Goal: Task Accomplishment & Management: Use online tool/utility

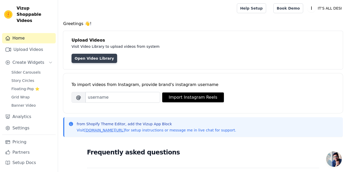
click at [90, 60] on link "Open Video Library" at bounding box center [94, 58] width 46 height 9
click at [29, 123] on link "Settings" at bounding box center [29, 128] width 54 height 10
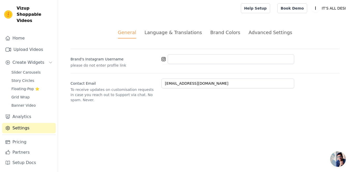
click at [243, 33] on ul "General Language & Translations Brand Colors Advanced Settings" at bounding box center [204, 34] width 269 height 10
click at [250, 33] on div "Advanced Settings" at bounding box center [269, 32] width 43 height 7
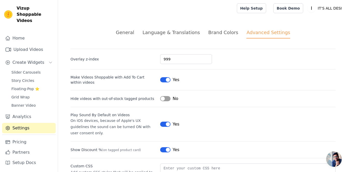
click at [134, 32] on div "General" at bounding box center [125, 32] width 18 height 7
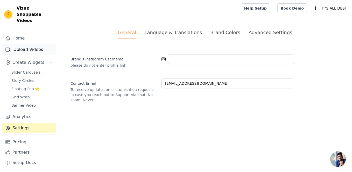
click at [27, 45] on link "Upload Videos" at bounding box center [29, 50] width 54 height 10
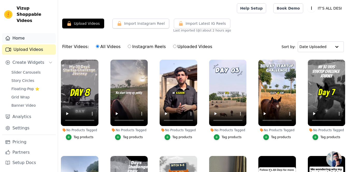
click at [21, 35] on link "Home" at bounding box center [29, 38] width 54 height 10
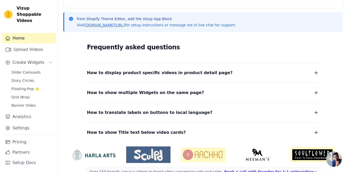
scroll to position [108, 0]
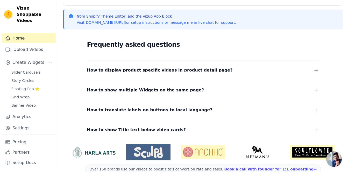
click at [316, 73] on icon "button" at bounding box center [316, 70] width 6 height 6
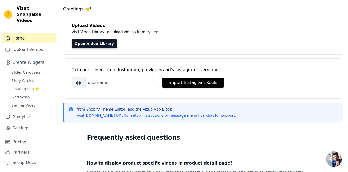
scroll to position [0, 0]
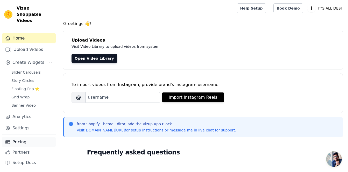
click at [13, 143] on link "Pricing" at bounding box center [29, 142] width 54 height 10
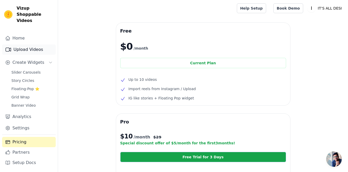
click at [18, 45] on link "Upload Videos" at bounding box center [29, 50] width 54 height 10
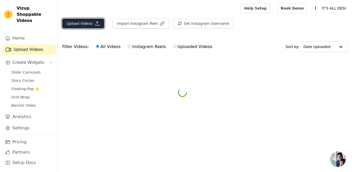
click at [67, 24] on button "Upload Videos" at bounding box center [83, 24] width 42 height 10
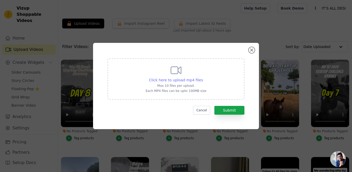
click at [168, 80] on span "Click here to upload mp4 files" at bounding box center [176, 80] width 54 height 4
click at [202, 78] on input "Click here to upload mp4 files Max 10 files per upload. Each MP4 files can be u…" at bounding box center [202, 77] width 0 height 0
click at [162, 81] on span "Click here to upload mp4 files" at bounding box center [176, 80] width 54 height 4
click at [202, 78] on input "Click here to upload mp4 files Max 10 files per upload. Each MP4 files can be u…" at bounding box center [202, 77] width 0 height 0
type input "C:\fakepath\IMG_7523.mp4"
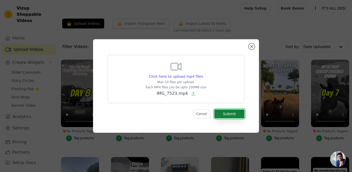
click at [222, 116] on button "Submit" at bounding box center [229, 114] width 30 height 9
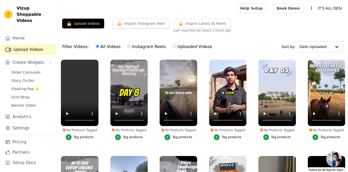
click at [173, 47] on input "Uploaded Videos" at bounding box center [174, 46] width 3 height 3
radio input "true"
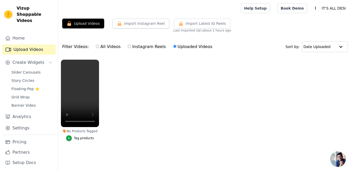
click at [108, 98] on ul "No Products Tagged Tag products" at bounding box center [205, 106] width 294 height 98
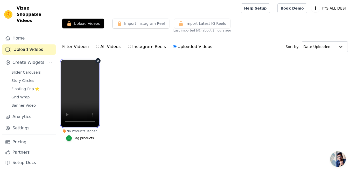
click at [78, 91] on video at bounding box center [80, 94] width 38 height 68
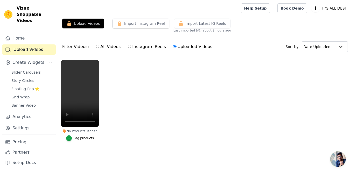
click at [146, 84] on ul "No Products Tagged Tag products" at bounding box center [205, 106] width 294 height 98
click at [130, 46] on label "Instagram Reels" at bounding box center [146, 46] width 38 height 7
click at [130, 46] on input "Instagram Reels" at bounding box center [129, 46] width 3 height 3
radio input "true"
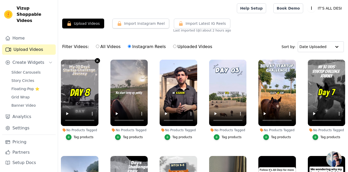
click at [95, 62] on icon "button" at bounding box center [97, 61] width 4 height 4
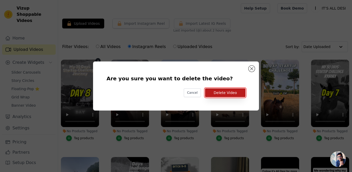
click at [219, 94] on button "Delete Video" at bounding box center [225, 93] width 40 height 9
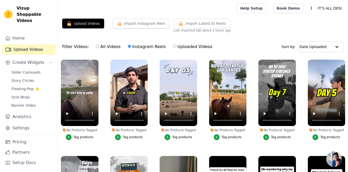
click at [173, 46] on label "Uploaded Videos" at bounding box center [193, 46] width 40 height 7
click at [173, 46] on input "Uploaded Videos" at bounding box center [174, 46] width 3 height 3
radio input "true"
click at [173, 46] on label "Uploaded Videos" at bounding box center [193, 46] width 40 height 7
click at [173, 46] on input "Uploaded Videos" at bounding box center [174, 46] width 3 height 3
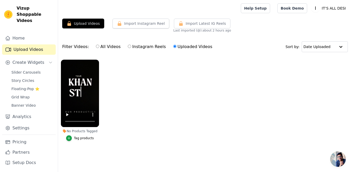
drag, startPoint x: 173, startPoint y: 46, endPoint x: 151, endPoint y: 82, distance: 42.6
click at [159, 71] on ul "No Products Tagged Tag products" at bounding box center [205, 106] width 294 height 98
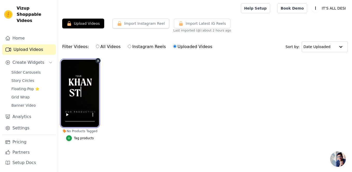
click at [93, 116] on video at bounding box center [80, 94] width 38 height 68
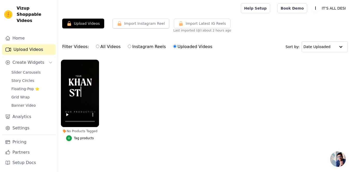
click at [142, 96] on ul "No Products Tagged Tag products" at bounding box center [205, 106] width 294 height 98
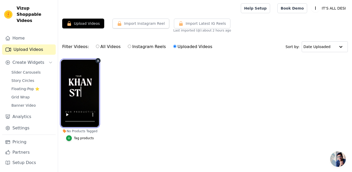
click at [81, 93] on video at bounding box center [80, 94] width 38 height 68
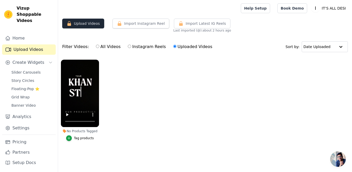
click at [81, 23] on button "Upload Videos" at bounding box center [83, 24] width 42 height 10
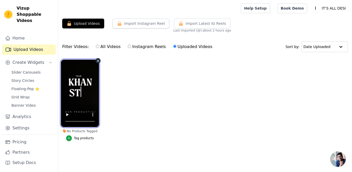
click at [87, 80] on video at bounding box center [80, 94] width 38 height 68
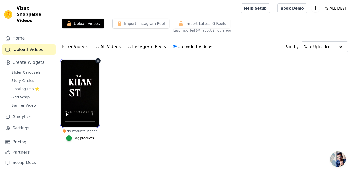
click at [82, 92] on video at bounding box center [80, 94] width 38 height 68
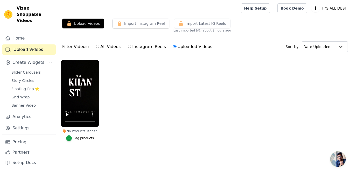
click at [124, 130] on ul "No Products Tagged Tag products" at bounding box center [205, 106] width 294 height 98
click at [69, 138] on icon "button" at bounding box center [69, 139] width 4 height 4
click at [71, 139] on icon "button" at bounding box center [69, 139] width 4 height 4
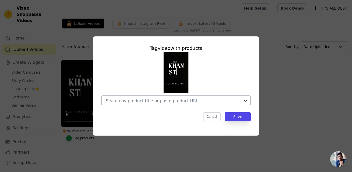
click at [140, 105] on div at bounding box center [173, 101] width 134 height 10
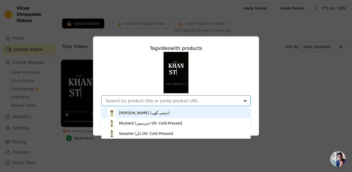
click at [145, 113] on div "[PERSON_NAME] (دیسی گھی)" at bounding box center [144, 113] width 50 height 5
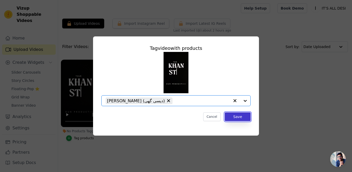
click at [246, 119] on button "Save" at bounding box center [237, 117] width 26 height 9
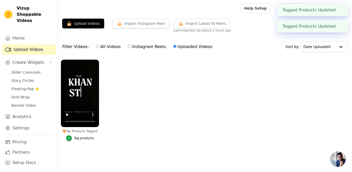
click at [246, 119] on ul "No Products Tagged Tag video with products Desi Ghee (دیسی گھی) Cancel Save Tag…" at bounding box center [205, 106] width 294 height 98
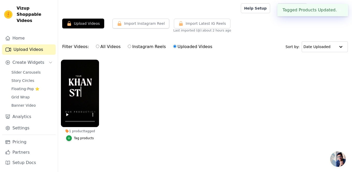
click at [246, 99] on ul "1 product tagged Tag products" at bounding box center [205, 106] width 294 height 98
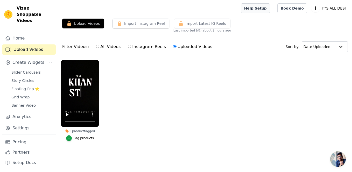
click at [263, 7] on link "Help Setup" at bounding box center [255, 8] width 29 height 10
click at [24, 60] on span "Create Widgets" at bounding box center [28, 63] width 32 height 6
click at [26, 103] on span "Banner Video" at bounding box center [23, 105] width 24 height 5
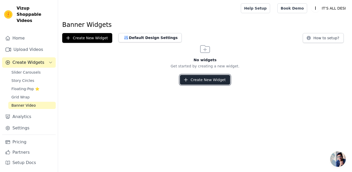
click at [196, 81] on button "Create New Widget" at bounding box center [205, 80] width 50 height 10
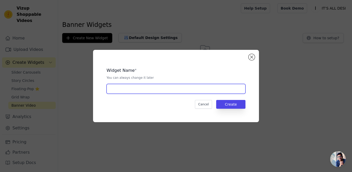
drag, startPoint x: 196, startPoint y: 81, endPoint x: 170, endPoint y: 89, distance: 26.8
click at [170, 89] on input "text" at bounding box center [175, 89] width 139 height 10
type input "banner"
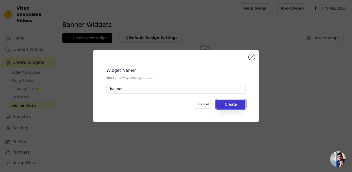
click at [225, 104] on button "Create" at bounding box center [230, 104] width 29 height 9
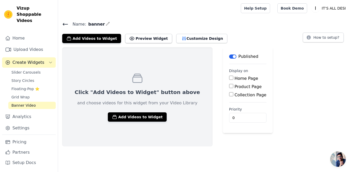
click at [229, 77] on input "Home Page" at bounding box center [231, 78] width 4 height 4
checkbox input "true"
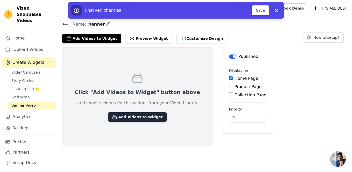
click at [135, 118] on button "Add Videos to Widget" at bounding box center [137, 117] width 59 height 9
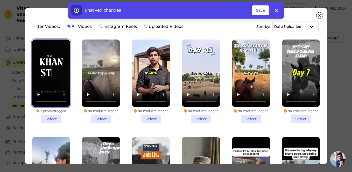
click at [62, 93] on video at bounding box center [51, 74] width 38 height 68
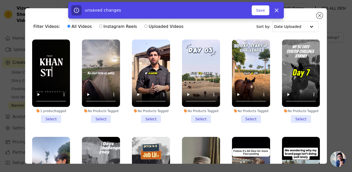
click at [72, 110] on ul "1 product tagged Select No Products Tagged Select No Products Tagged Select No …" at bounding box center [175, 115] width 293 height 156
click at [56, 118] on li "1 product tagged Select" at bounding box center [51, 82] width 38 height 84
click at [0, 0] on input "1 product tagged Select" at bounding box center [0, 0] width 0 height 0
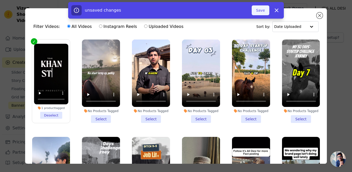
click at [255, 12] on button "Save" at bounding box center [260, 10] width 18 height 10
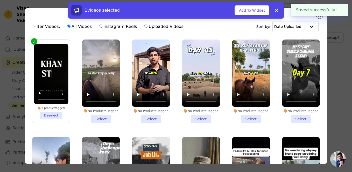
click at [236, 22] on div "Filter Videos: All Videos Instagram Reels Uploaded Videos Sort by: Date Uploaded" at bounding box center [175, 27] width 293 height 20
click at [275, 12] on icon at bounding box center [276, 10] width 3 height 3
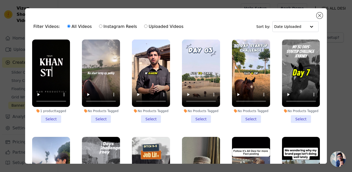
click at [49, 116] on li "1 product tagged Select" at bounding box center [51, 82] width 38 height 84
click at [0, 0] on input "1 product tagged Select" at bounding box center [0, 0] width 0 height 0
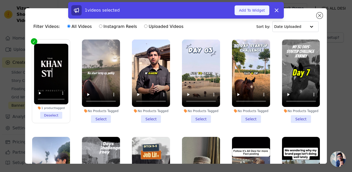
click at [253, 12] on button "Add To Widget" at bounding box center [251, 10] width 35 height 10
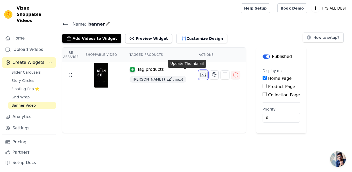
click at [200, 76] on icon "button" at bounding box center [203, 75] width 6 height 6
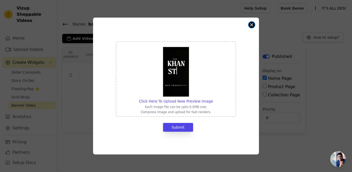
click at [252, 24] on button "Close modal" at bounding box center [251, 25] width 6 height 6
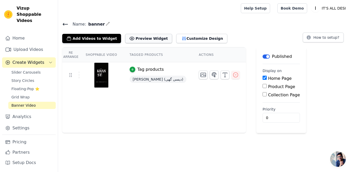
click at [137, 39] on button "Preview Widget" at bounding box center [148, 38] width 47 height 9
click at [133, 39] on button "Preview Widget" at bounding box center [148, 38] width 47 height 9
click at [179, 36] on button "Customize Design" at bounding box center [201, 38] width 51 height 9
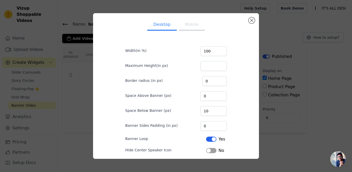
click at [188, 30] on button "Mobile" at bounding box center [192, 24] width 26 height 11
click at [160, 26] on button "Desktop" at bounding box center [162, 24] width 30 height 11
click at [183, 22] on button "Mobile" at bounding box center [192, 24] width 26 height 11
click at [252, 22] on button "Close modal" at bounding box center [251, 20] width 6 height 6
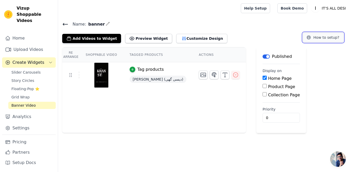
click at [310, 40] on icon at bounding box center [308, 37] width 5 height 5
click at [181, 36] on icon "button" at bounding box center [183, 38] width 5 height 5
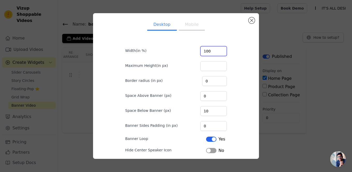
click at [205, 51] on input "100" at bounding box center [213, 51] width 26 height 10
click at [252, 23] on button "Close modal" at bounding box center [251, 20] width 6 height 6
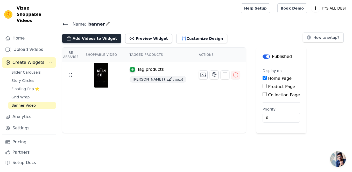
click at [100, 40] on button "Add Videos to Widget" at bounding box center [91, 38] width 59 height 9
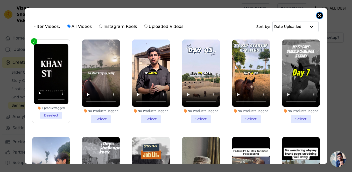
click at [320, 14] on button "Close modal" at bounding box center [319, 15] width 6 height 6
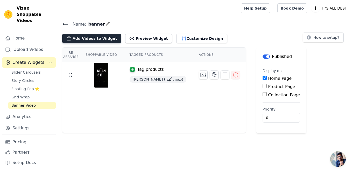
click at [103, 41] on button "Add Videos to Widget" at bounding box center [91, 38] width 59 height 9
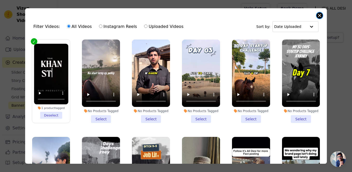
click at [319, 16] on button "Close modal" at bounding box center [319, 15] width 6 height 6
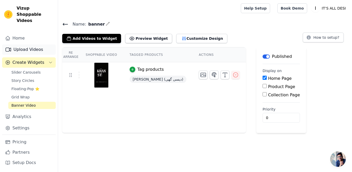
click at [33, 46] on link "Upload Videos" at bounding box center [29, 50] width 54 height 10
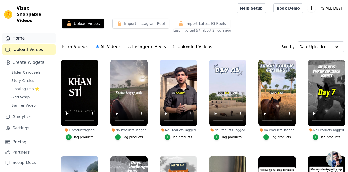
click at [25, 33] on link "Home" at bounding box center [29, 38] width 54 height 10
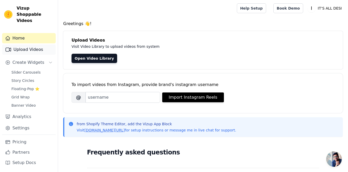
click at [28, 45] on link "Upload Videos" at bounding box center [29, 50] width 54 height 10
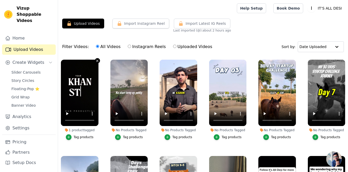
click at [96, 62] on icon "button" at bounding box center [97, 61] width 2 height 2
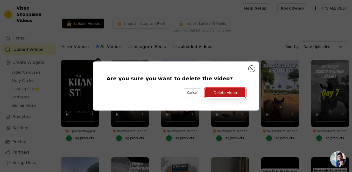
click at [228, 90] on button "Delete Video" at bounding box center [225, 93] width 40 height 9
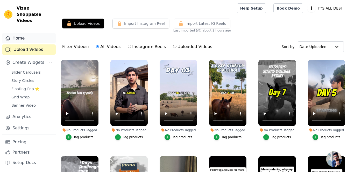
click at [27, 36] on link "Home" at bounding box center [29, 38] width 54 height 10
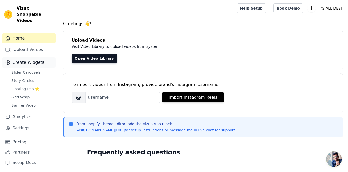
click at [30, 60] on span "Create Widgets" at bounding box center [28, 63] width 32 height 6
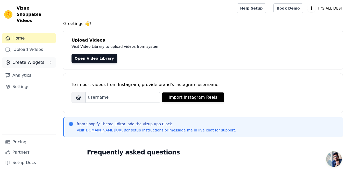
click at [30, 60] on span "Create Widgets" at bounding box center [28, 63] width 32 height 6
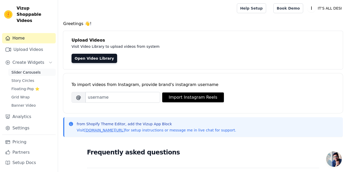
click at [31, 70] on span "Slider Carousels" at bounding box center [25, 72] width 29 height 5
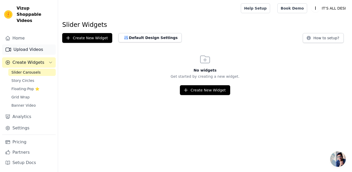
click at [36, 46] on link "Upload Videos" at bounding box center [29, 50] width 54 height 10
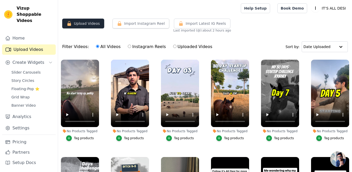
drag, startPoint x: 69, startPoint y: 37, endPoint x: 85, endPoint y: 26, distance: 20.0
click at [85, 26] on button "Upload Videos" at bounding box center [83, 24] width 42 height 10
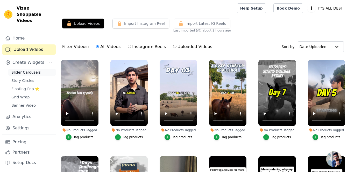
click at [28, 70] on span "Slider Carousels" at bounding box center [25, 72] width 29 height 5
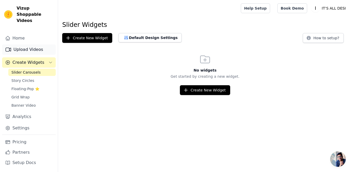
click at [43, 45] on link "Upload Videos" at bounding box center [29, 50] width 54 height 10
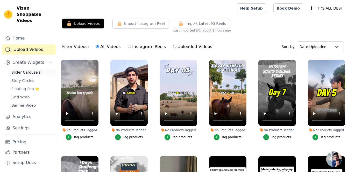
click at [35, 70] on span "Slider Carousels" at bounding box center [25, 72] width 29 height 5
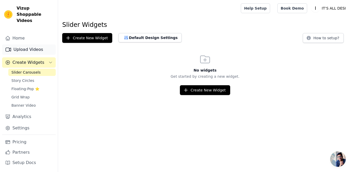
click at [43, 45] on link "Upload Videos" at bounding box center [29, 50] width 54 height 10
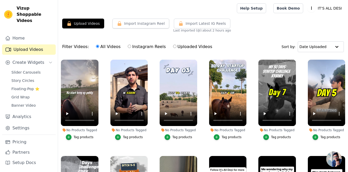
click at [83, 28] on button "Upload Videos" at bounding box center [83, 24] width 42 height 10
click at [97, 61] on icon "button" at bounding box center [97, 61] width 2 height 2
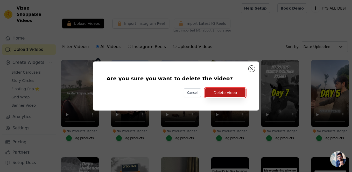
click at [215, 94] on button "Delete Video" at bounding box center [225, 93] width 40 height 9
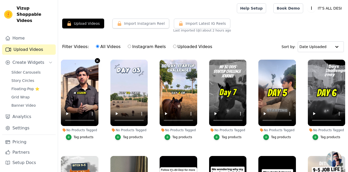
click at [96, 62] on icon "button" at bounding box center [97, 61] width 2 height 2
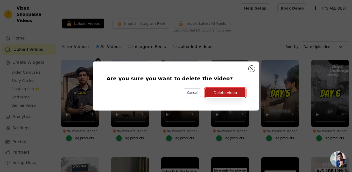
click at [213, 91] on button "Delete Video" at bounding box center [225, 93] width 40 height 9
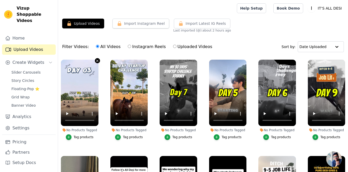
click at [96, 61] on icon "button" at bounding box center [97, 61] width 4 height 4
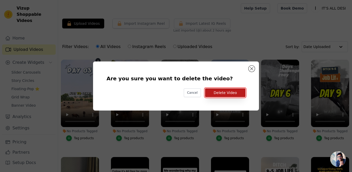
click at [214, 92] on button "Delete Video" at bounding box center [225, 93] width 40 height 9
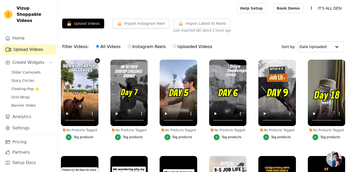
click at [96, 60] on icon "button" at bounding box center [97, 61] width 4 height 4
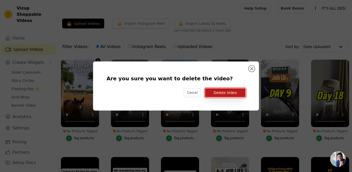
click at [217, 96] on button "Delete Video" at bounding box center [225, 93] width 40 height 9
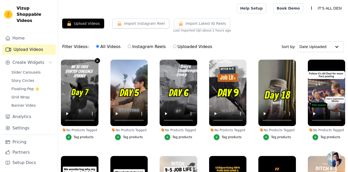
click at [98, 61] on icon "button" at bounding box center [97, 61] width 4 height 4
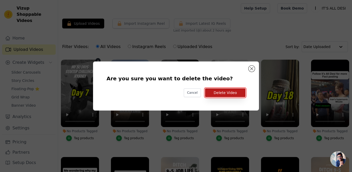
click at [215, 92] on button "Delete Video" at bounding box center [225, 93] width 40 height 9
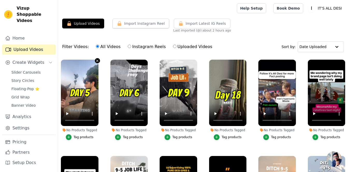
click at [97, 61] on icon "button" at bounding box center [97, 61] width 2 height 2
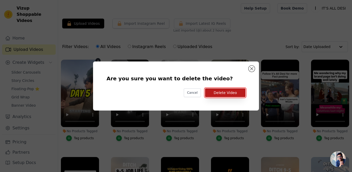
click at [211, 93] on button "Delete Video" at bounding box center [225, 93] width 40 height 9
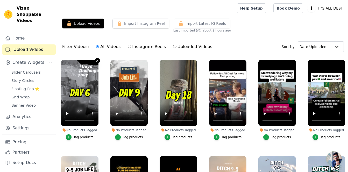
click at [95, 62] on icon "button" at bounding box center [97, 61] width 4 height 4
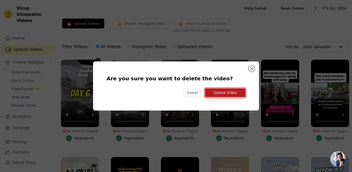
click at [221, 91] on button "Delete Video" at bounding box center [225, 93] width 40 height 9
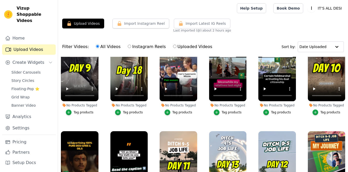
scroll to position [23, 0]
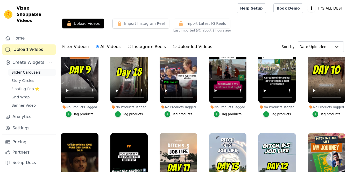
click at [30, 70] on span "Slider Carousels" at bounding box center [25, 72] width 29 height 5
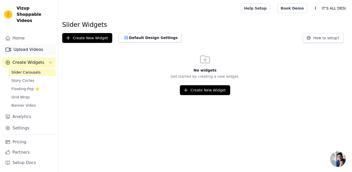
click at [44, 46] on link "Upload Videos" at bounding box center [29, 50] width 54 height 10
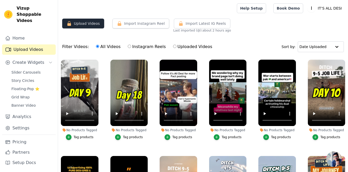
click at [83, 26] on button "Upload Videos" at bounding box center [83, 24] width 42 height 10
click at [37, 60] on span "Create Widgets" at bounding box center [28, 63] width 32 height 6
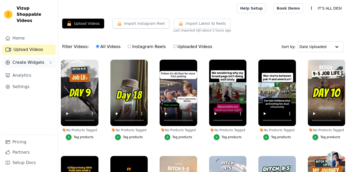
click at [36, 60] on span "Create Widgets" at bounding box center [28, 63] width 32 height 6
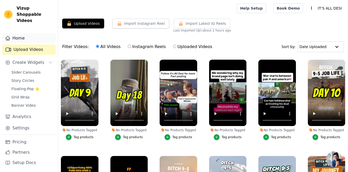
click at [32, 34] on link "Home" at bounding box center [29, 38] width 54 height 10
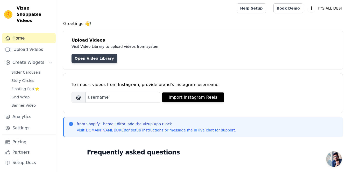
click at [81, 56] on link "Open Video Library" at bounding box center [94, 58] width 46 height 9
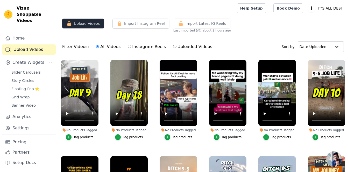
click at [80, 24] on button "Upload Videos" at bounding box center [83, 24] width 42 height 10
click at [33, 60] on span "Create Widgets" at bounding box center [28, 63] width 32 height 6
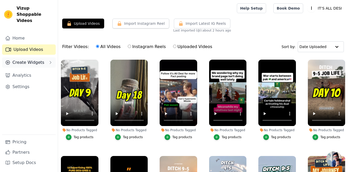
click at [33, 60] on span "Create Widgets" at bounding box center [28, 63] width 32 height 6
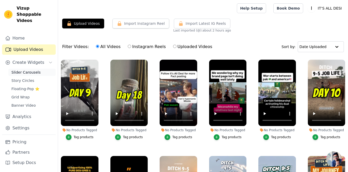
click at [35, 70] on span "Slider Carousels" at bounding box center [25, 72] width 29 height 5
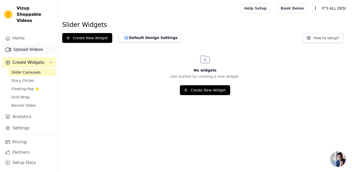
click at [43, 45] on link "Upload Videos" at bounding box center [29, 50] width 54 height 10
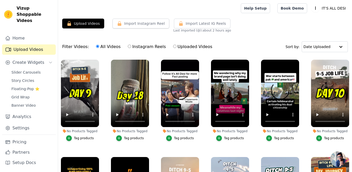
click at [78, 25] on button "Upload Videos" at bounding box center [83, 24] width 42 height 10
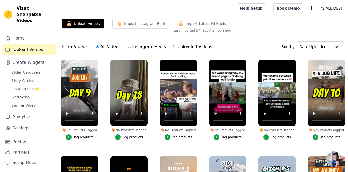
click at [78, 25] on button "Upload Videos" at bounding box center [83, 24] width 42 height 10
click at [97, 60] on icon "button" at bounding box center [97, 61] width 4 height 4
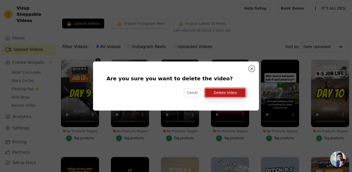
click at [220, 91] on button "Delete Video" at bounding box center [225, 93] width 40 height 9
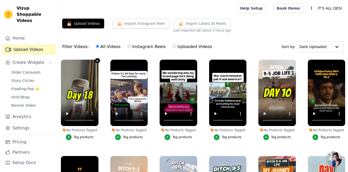
click at [97, 63] on button "No Products Tagged Tag products" at bounding box center [97, 60] width 5 height 5
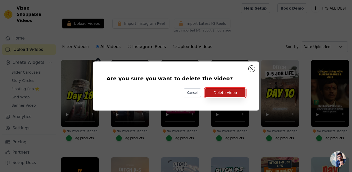
click at [213, 93] on button "Delete Video" at bounding box center [225, 93] width 40 height 9
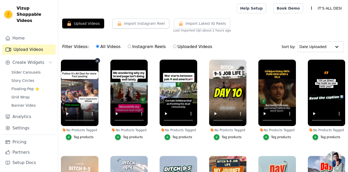
click at [97, 60] on icon "button" at bounding box center [97, 61] width 4 height 4
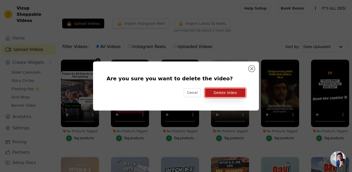
click at [222, 92] on button "Delete Video" at bounding box center [225, 93] width 40 height 9
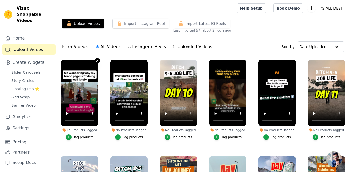
click at [97, 62] on icon "button" at bounding box center [97, 61] width 4 height 4
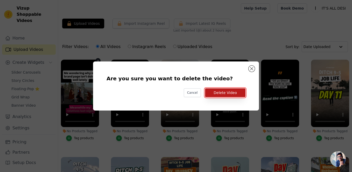
click at [212, 92] on button "Delete Video" at bounding box center [225, 93] width 40 height 9
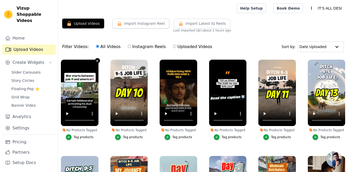
click at [95, 61] on icon "button" at bounding box center [97, 61] width 4 height 4
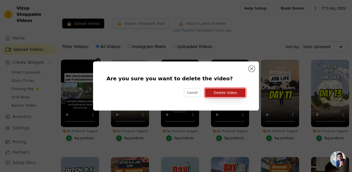
click at [233, 90] on button "Delete Video" at bounding box center [225, 93] width 40 height 9
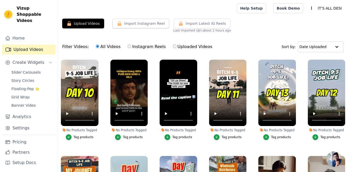
click at [173, 47] on label "Uploaded Videos" at bounding box center [193, 46] width 40 height 7
click at [173, 47] on input "Uploaded Videos" at bounding box center [174, 46] width 3 height 3
radio input "true"
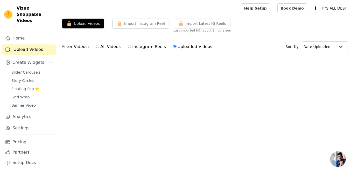
click at [96, 46] on input "All Videos" at bounding box center [97, 46] width 3 height 3
radio input "true"
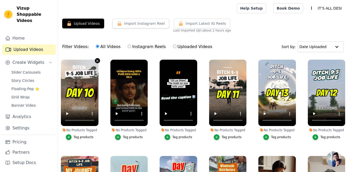
click at [97, 59] on icon "button" at bounding box center [97, 61] width 4 height 4
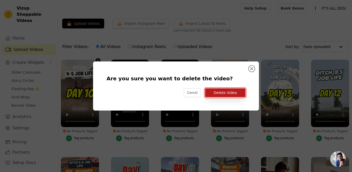
click at [214, 93] on button "Delete Video" at bounding box center [225, 93] width 40 height 9
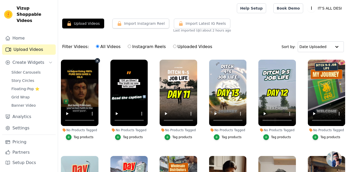
click at [96, 60] on icon "button" at bounding box center [97, 61] width 4 height 4
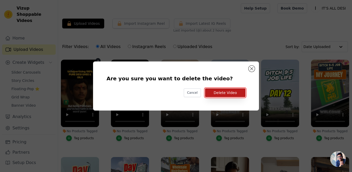
click at [209, 92] on button "Delete Video" at bounding box center [225, 93] width 40 height 9
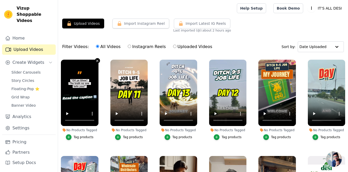
click at [97, 61] on icon "button" at bounding box center [97, 61] width 2 height 2
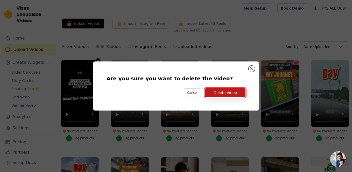
click at [213, 96] on button "Delete Video" at bounding box center [225, 93] width 40 height 9
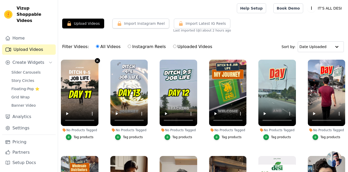
click at [97, 61] on icon "button" at bounding box center [97, 61] width 2 height 2
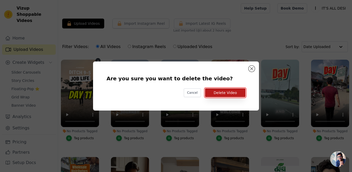
click at [212, 90] on button "Delete Video" at bounding box center [225, 93] width 40 height 9
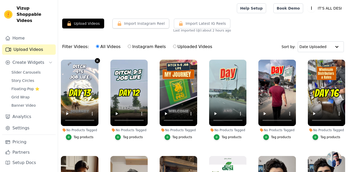
click at [97, 61] on icon "button" at bounding box center [97, 61] width 2 height 2
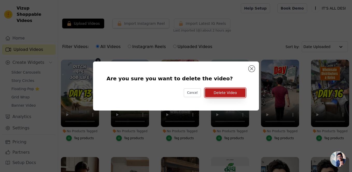
click at [214, 93] on button "Delete Video" at bounding box center [225, 93] width 40 height 9
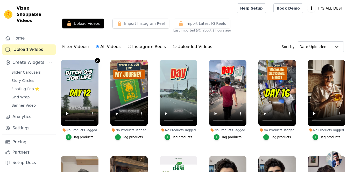
click at [96, 60] on icon "button" at bounding box center [97, 61] width 4 height 4
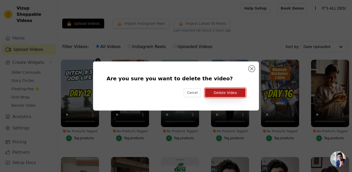
click at [210, 90] on button "Delete Video" at bounding box center [225, 93] width 40 height 9
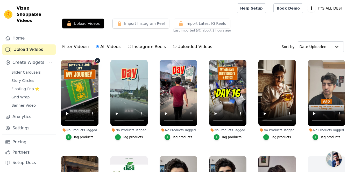
click at [97, 60] on icon "button" at bounding box center [97, 61] width 4 height 4
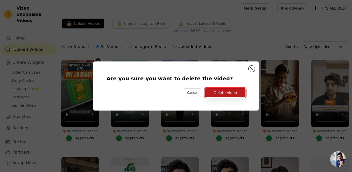
click at [213, 93] on button "Delete Video" at bounding box center [225, 93] width 40 height 9
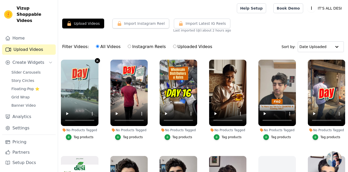
click at [96, 61] on icon "button" at bounding box center [97, 61] width 4 height 4
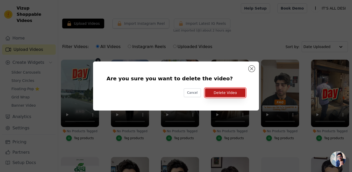
click at [210, 93] on button "Delete Video" at bounding box center [225, 93] width 40 height 9
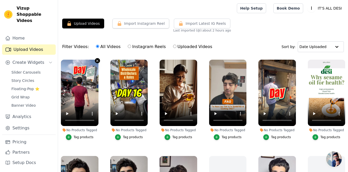
click at [97, 61] on icon "button" at bounding box center [97, 61] width 2 height 2
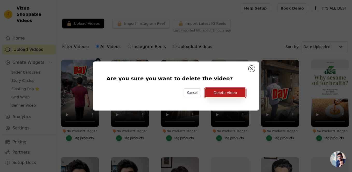
click at [210, 94] on button "Delete Video" at bounding box center [225, 93] width 40 height 9
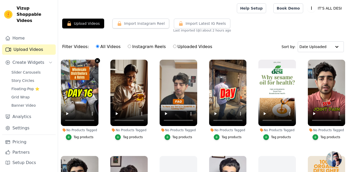
click at [97, 63] on button "No Products Tagged Tag products" at bounding box center [97, 60] width 5 height 5
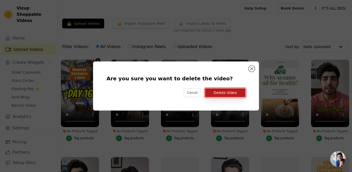
click at [212, 93] on button "Delete Video" at bounding box center [225, 93] width 40 height 9
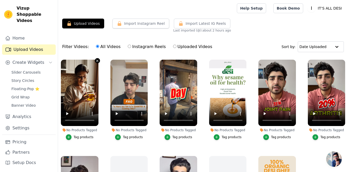
click at [97, 61] on icon "button" at bounding box center [97, 61] width 4 height 4
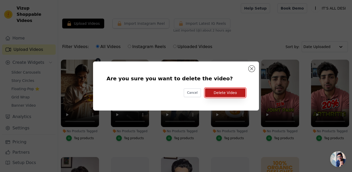
click at [211, 96] on button "Delete Video" at bounding box center [225, 93] width 40 height 9
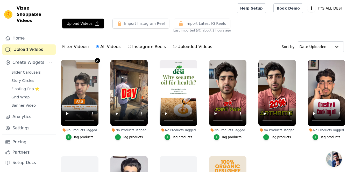
click at [96, 61] on icon "button" at bounding box center [97, 61] width 4 height 4
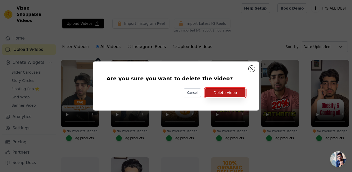
click at [231, 94] on button "Delete Video" at bounding box center [225, 93] width 40 height 9
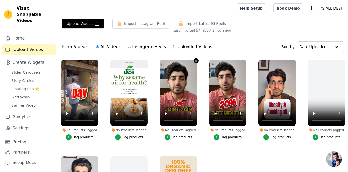
click at [194, 60] on icon "button" at bounding box center [196, 61] width 4 height 4
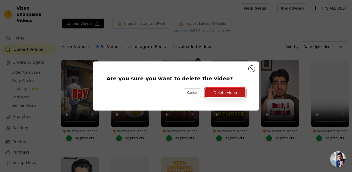
click at [217, 91] on button "Delete Video" at bounding box center [225, 93] width 40 height 9
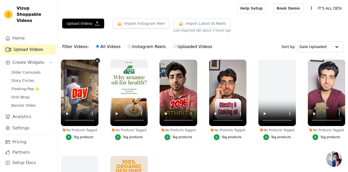
click at [96, 60] on icon "button" at bounding box center [97, 61] width 2 height 2
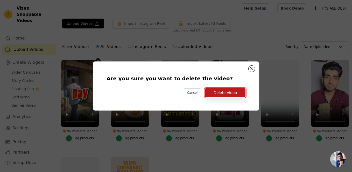
click at [218, 96] on button "Delete Video" at bounding box center [225, 93] width 40 height 9
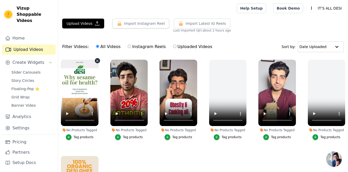
click at [97, 60] on icon "button" at bounding box center [97, 61] width 2 height 2
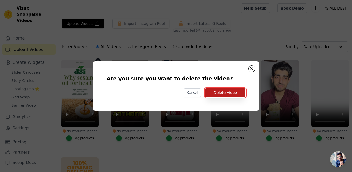
click at [212, 94] on button "Delete Video" at bounding box center [225, 93] width 40 height 9
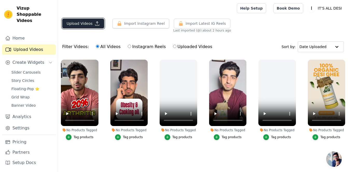
click at [86, 27] on button "Upload Videos" at bounding box center [83, 24] width 42 height 10
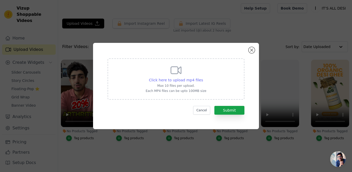
click at [175, 78] on span "Click here to upload mp4 files" at bounding box center [176, 80] width 54 height 4
click at [202, 78] on input "Click here to upload mp4 files Max 10 files per upload. Each MP4 files can be u…" at bounding box center [202, 77] width 0 height 0
type input "C:\fakepath\IMG_7523.MOV.mp4"
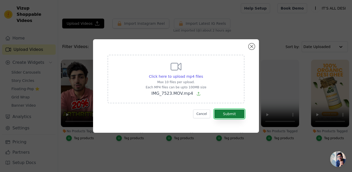
click at [233, 112] on button "Submit" at bounding box center [229, 114] width 30 height 9
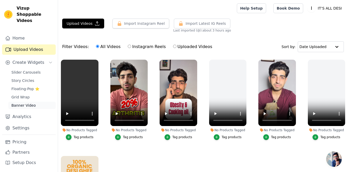
click at [20, 103] on span "Banner Video" at bounding box center [23, 105] width 24 height 5
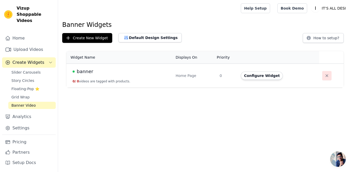
click at [324, 75] on icon "button" at bounding box center [326, 75] width 5 height 5
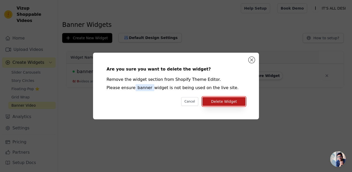
click at [226, 101] on button "Delete Widget" at bounding box center [223, 101] width 43 height 9
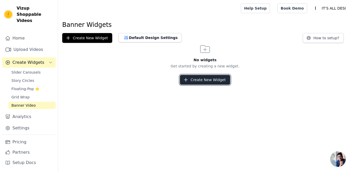
click at [188, 81] on icon "button" at bounding box center [185, 79] width 5 height 5
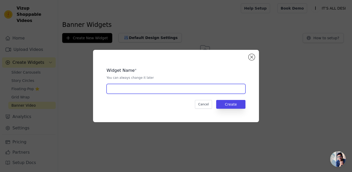
click at [152, 88] on input "text" at bounding box center [175, 89] width 139 height 10
type input "banner"
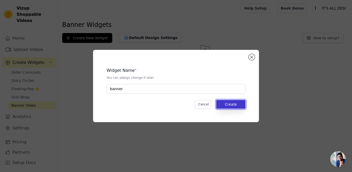
click at [238, 108] on button "Create" at bounding box center [230, 104] width 29 height 9
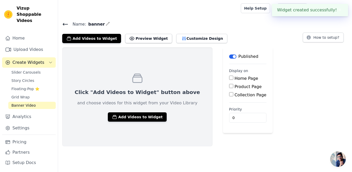
click at [120, 112] on div "Click "Add Videos to Widget" button above and choose videos for this widget fro…" at bounding box center [137, 96] width 150 height 99
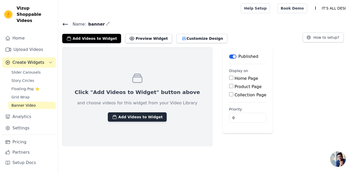
click at [121, 115] on button "Add Videos to Widget" at bounding box center [137, 117] width 59 height 9
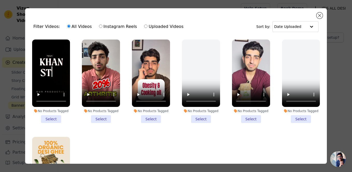
click at [48, 110] on div "No Products Tagged" at bounding box center [51, 111] width 38 height 4
click at [0, 0] on input "No Products Tagged Select" at bounding box center [0, 0] width 0 height 0
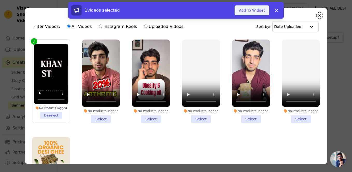
click at [251, 13] on button "Add To Widget" at bounding box center [251, 10] width 35 height 10
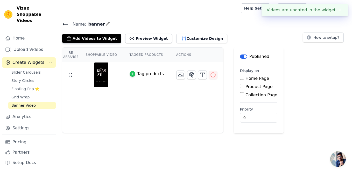
click at [130, 75] on icon "button" at bounding box center [132, 74] width 4 height 4
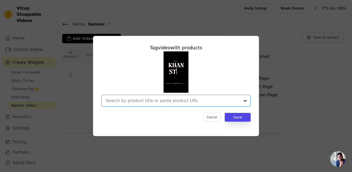
click at [145, 100] on input "text" at bounding box center [173, 101] width 134 height 6
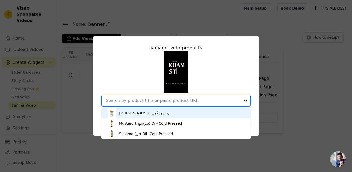
click at [139, 115] on div "[PERSON_NAME] (دیسی گھی)" at bounding box center [144, 113] width 50 height 5
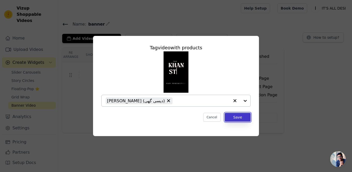
click at [238, 120] on button "Save" at bounding box center [237, 117] width 26 height 9
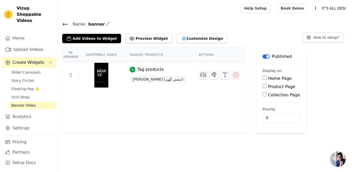
click at [262, 78] on input "Home Page" at bounding box center [264, 78] width 4 height 4
checkbox input "true"
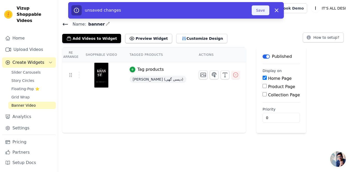
click at [258, 12] on button "Save" at bounding box center [260, 10] width 18 height 10
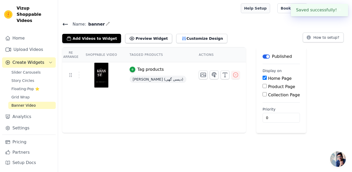
click at [258, 12] on link "Help Setup" at bounding box center [255, 8] width 29 height 10
